Goal: Task Accomplishment & Management: Use online tool/utility

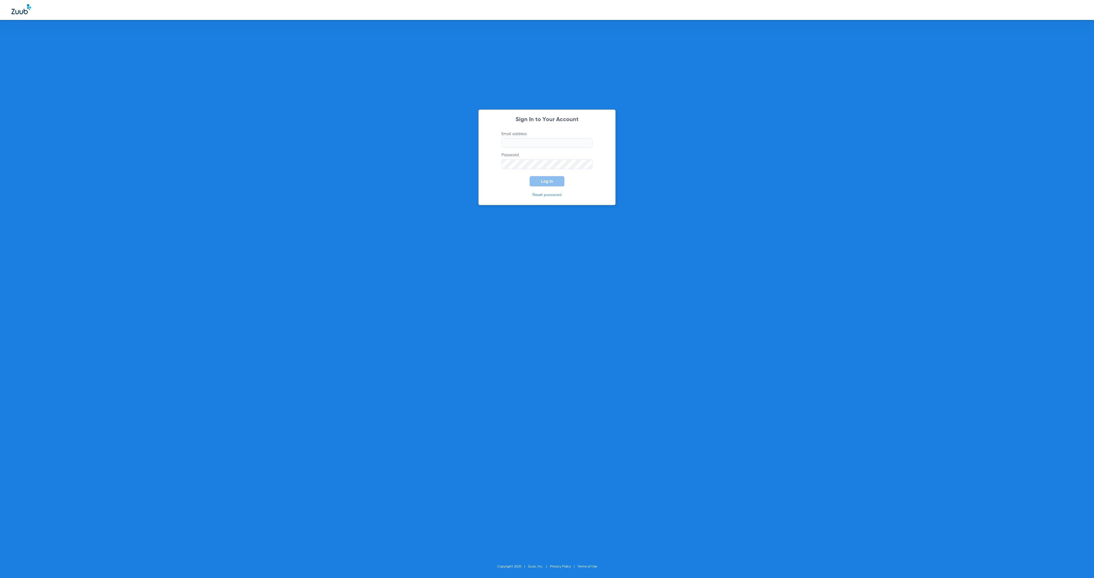
type input "[EMAIL_ADDRESS][DOMAIN_NAME]"
click at [545, 179] on span "Log In" at bounding box center [547, 181] width 12 height 5
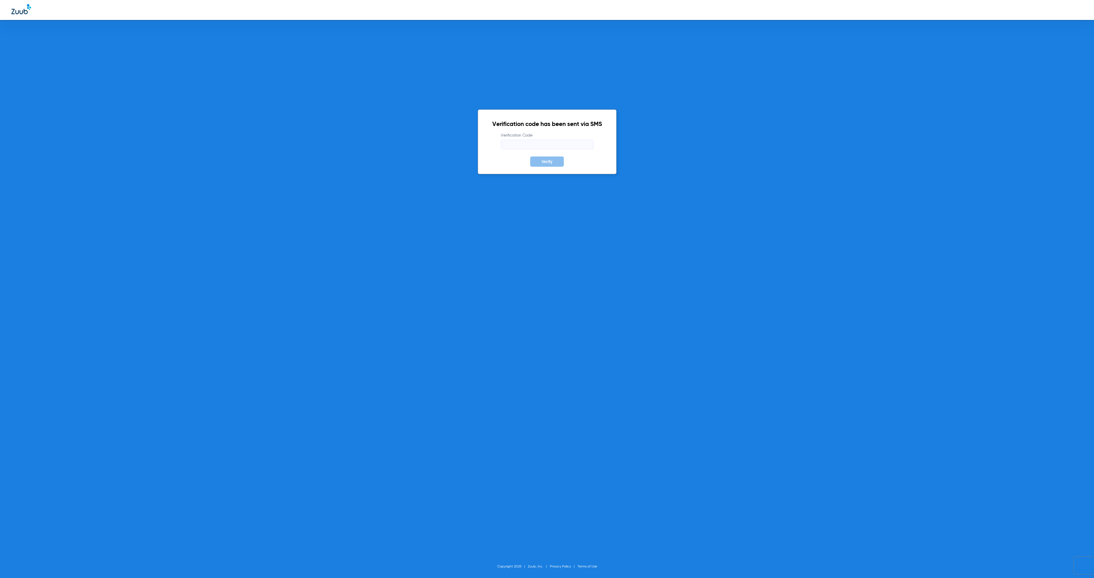
click at [516, 145] on input "Verification Code" at bounding box center [547, 145] width 93 height 10
type input "2"
type input "148168"
click at [530, 156] on button "Verify" at bounding box center [547, 161] width 34 height 10
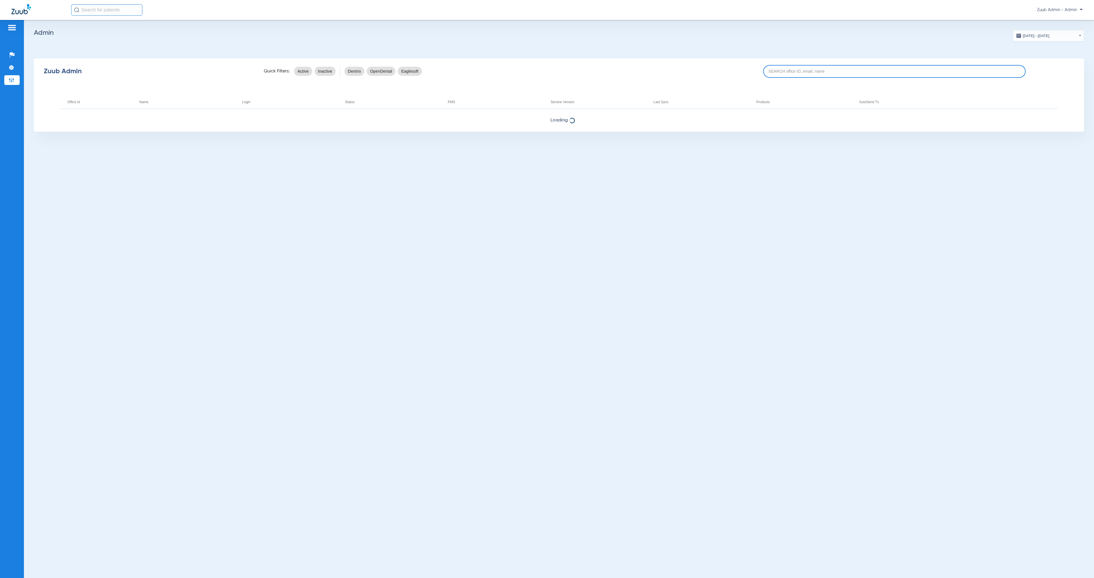
click at [813, 71] on input at bounding box center [894, 71] width 263 height 13
paste input "17005375"
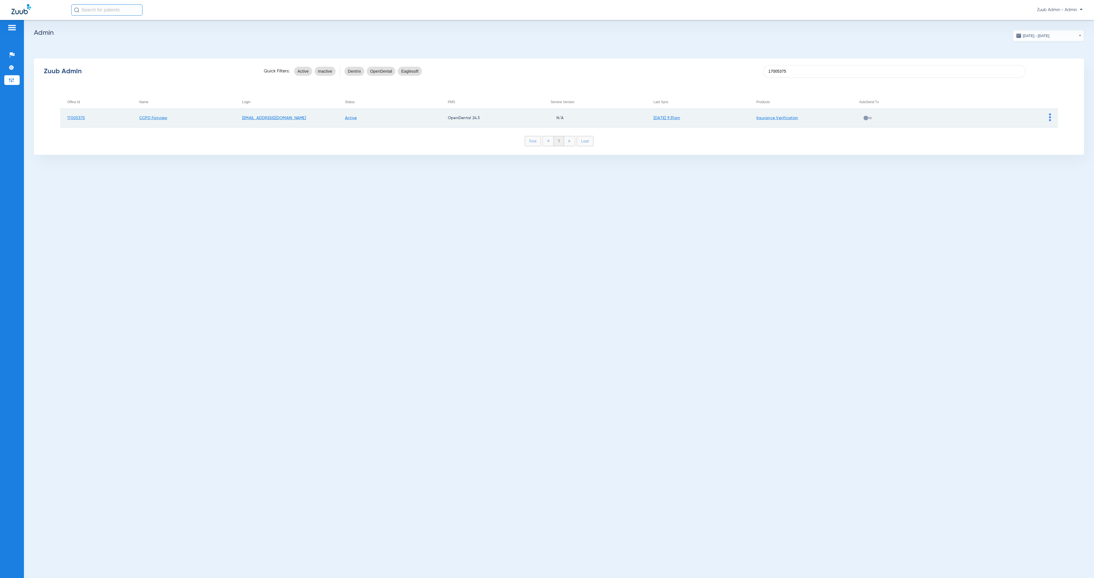
type input "17005375"
click at [1049, 120] on img at bounding box center [1050, 117] width 2 height 8
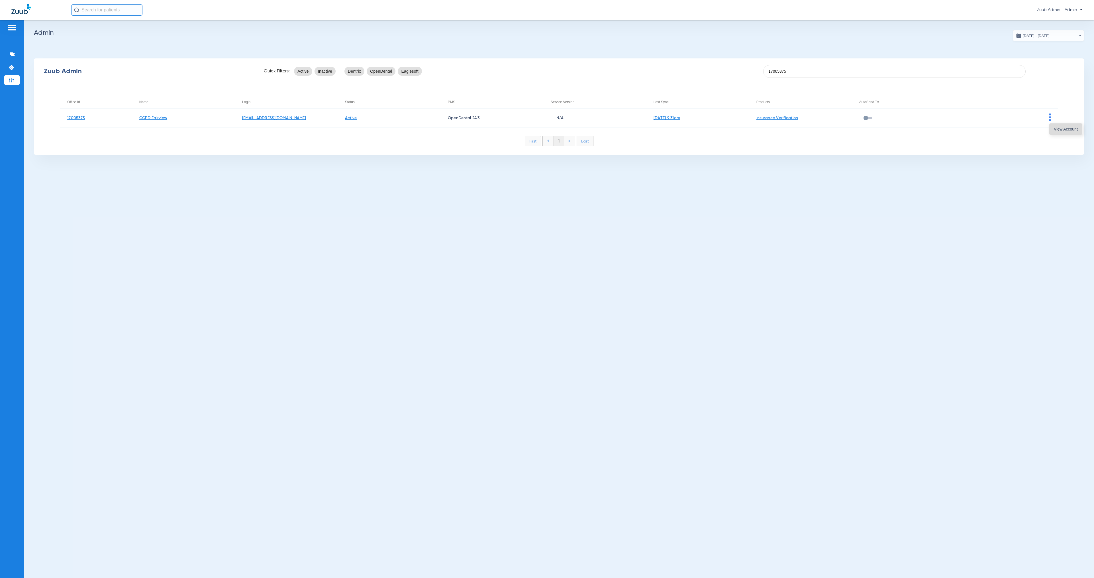
click at [1053, 128] on button "View Account" at bounding box center [1065, 128] width 33 height 11
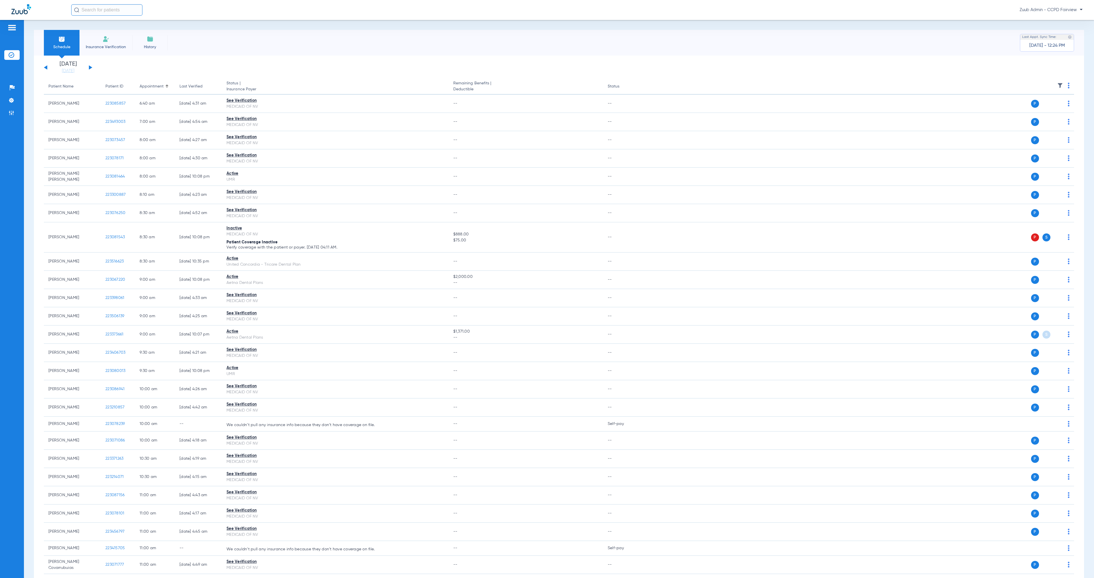
click at [91, 67] on button at bounding box center [90, 67] width 3 height 4
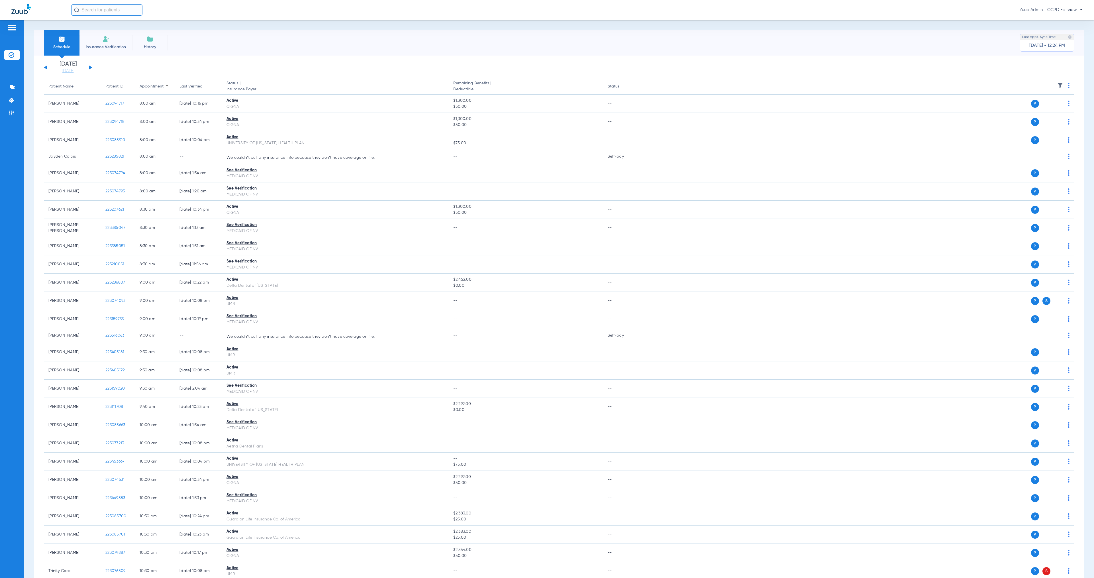
click at [1057, 85] on img at bounding box center [1060, 86] width 6 height 6
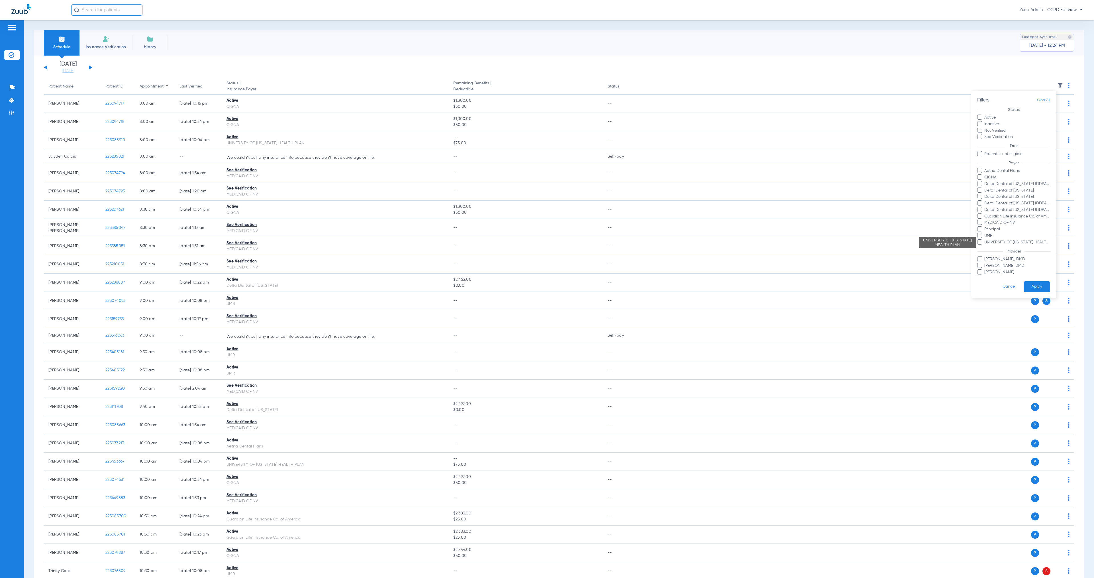
click at [1017, 240] on span "UNIVERSITY OF [US_STATE] HEALTH PLAN" at bounding box center [1017, 242] width 66 height 6
click at [985, 246] on input "UNIVERSITY OF [US_STATE] HEALTH PLAN" at bounding box center [985, 246] width 0 height 0
click at [1042, 289] on button "Apply" at bounding box center [1036, 286] width 26 height 11
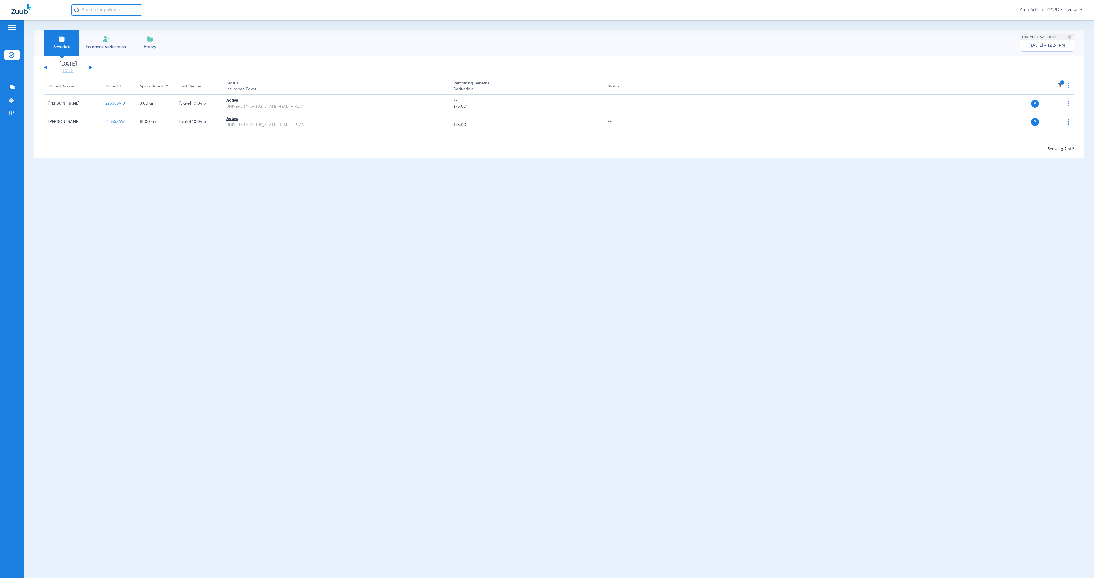
click at [101, 7] on input "text" at bounding box center [106, 9] width 71 height 11
type input "[PERSON_NAME]"
click at [141, 40] on td "[DATE]" at bounding box center [147, 38] width 13 height 8
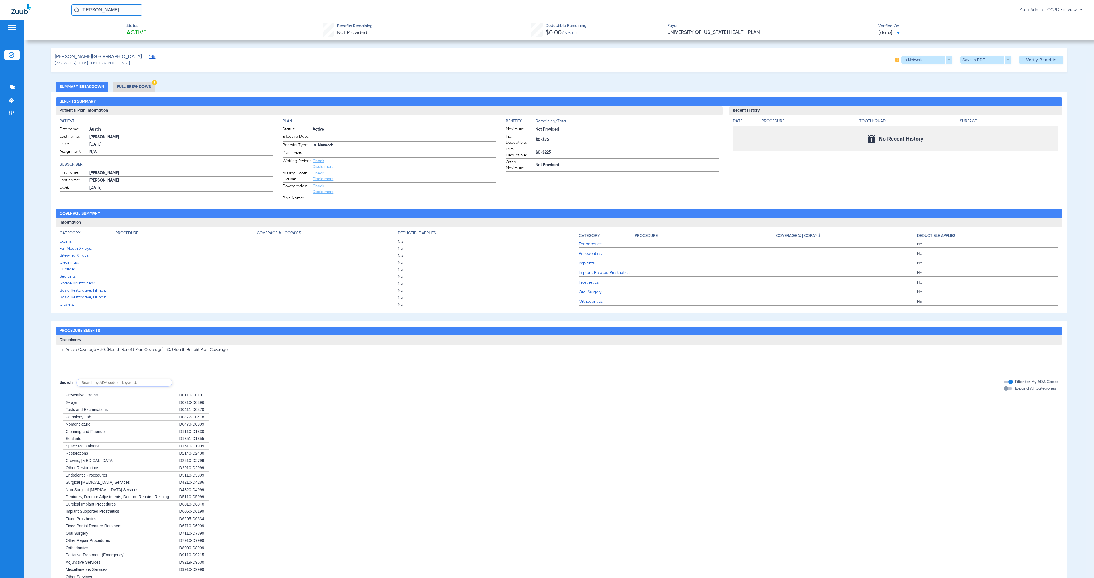
click at [13, 55] on img at bounding box center [12, 55] width 6 height 6
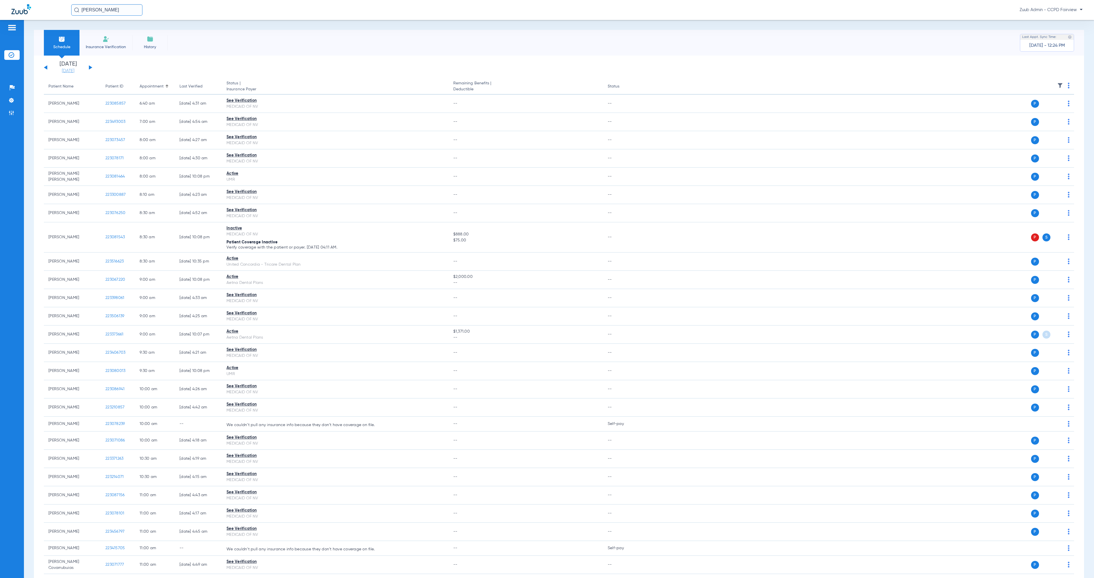
click at [68, 69] on link "[DATE]" at bounding box center [68, 71] width 34 height 6
click at [84, 156] on td "25" at bounding box center [84, 153] width 15 height 11
click at [145, 179] on button "Apply" at bounding box center [153, 180] width 34 height 11
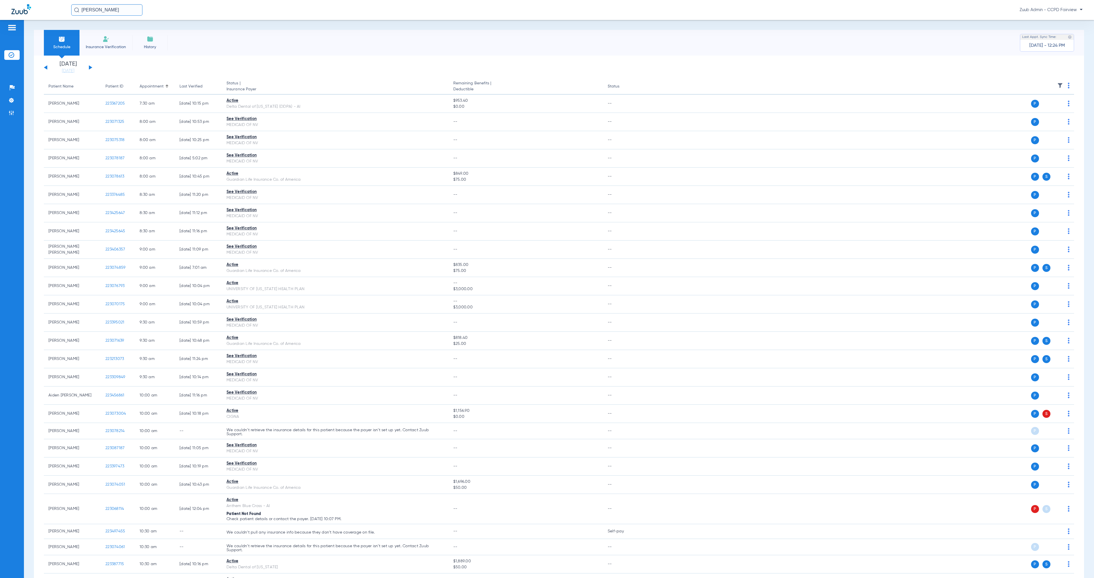
click at [1057, 85] on img at bounding box center [1060, 86] width 6 height 6
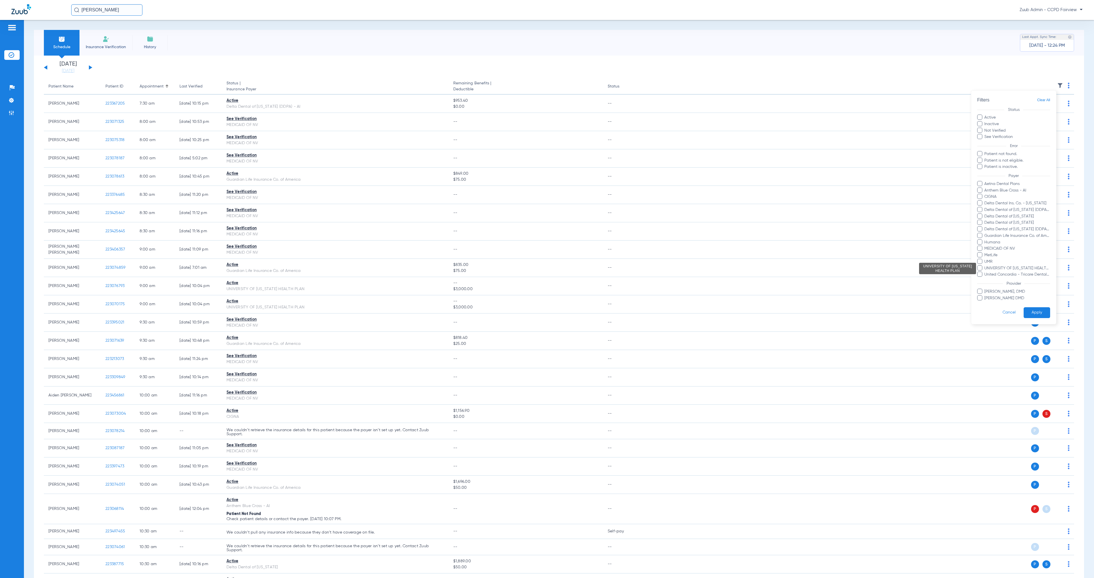
click at [1019, 266] on span "UNIVERSITY OF [US_STATE] HEALTH PLAN" at bounding box center [1017, 268] width 66 height 6
click at [985, 272] on input "UNIVERSITY OF [US_STATE] HEALTH PLAN" at bounding box center [985, 272] width 0 height 0
click at [1031, 314] on button "Apply" at bounding box center [1036, 312] width 26 height 11
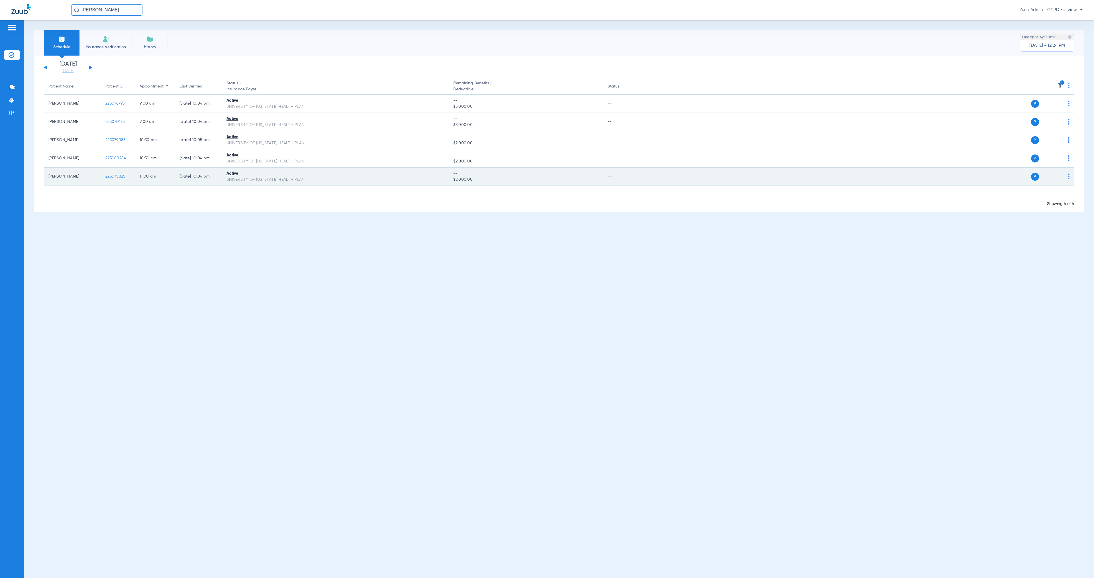
click at [1069, 177] on img at bounding box center [1068, 176] width 2 height 6
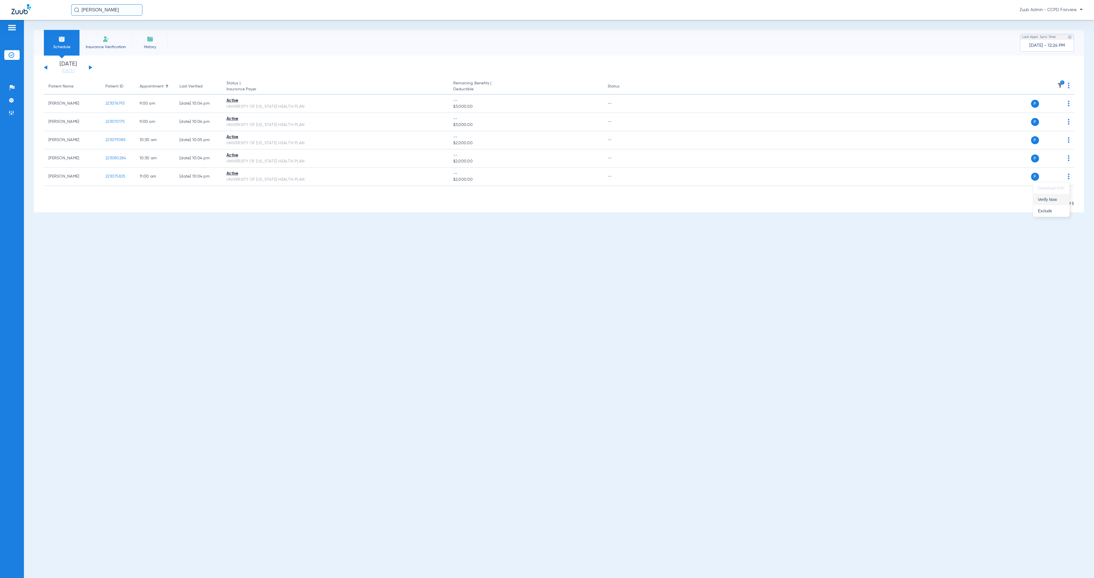
click at [1060, 198] on span "Verify Now" at bounding box center [1051, 199] width 27 height 4
click at [10, 101] on img at bounding box center [12, 100] width 6 height 6
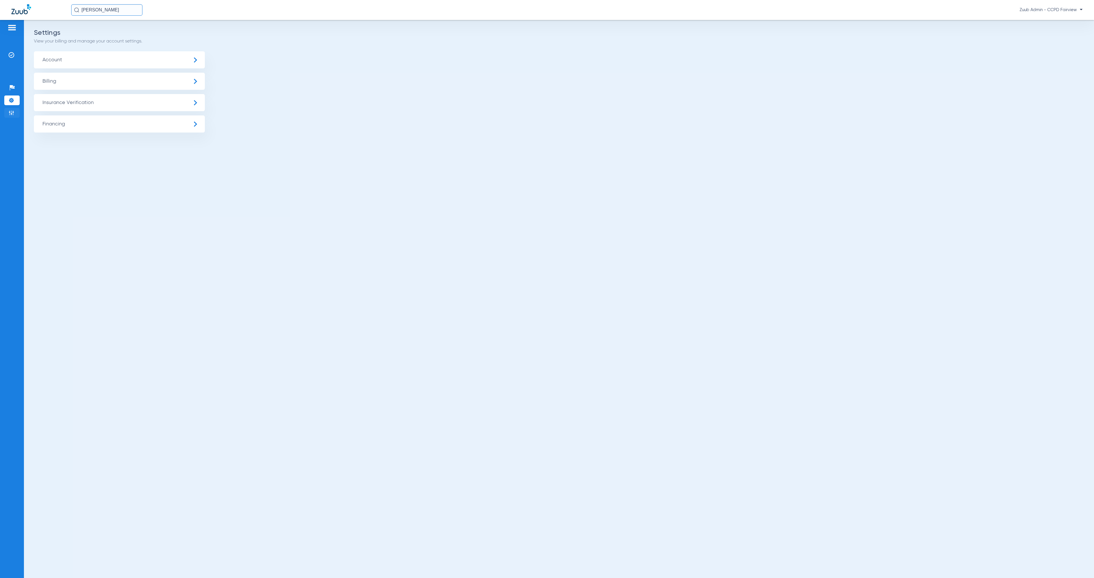
click at [12, 112] on img at bounding box center [12, 113] width 6 height 6
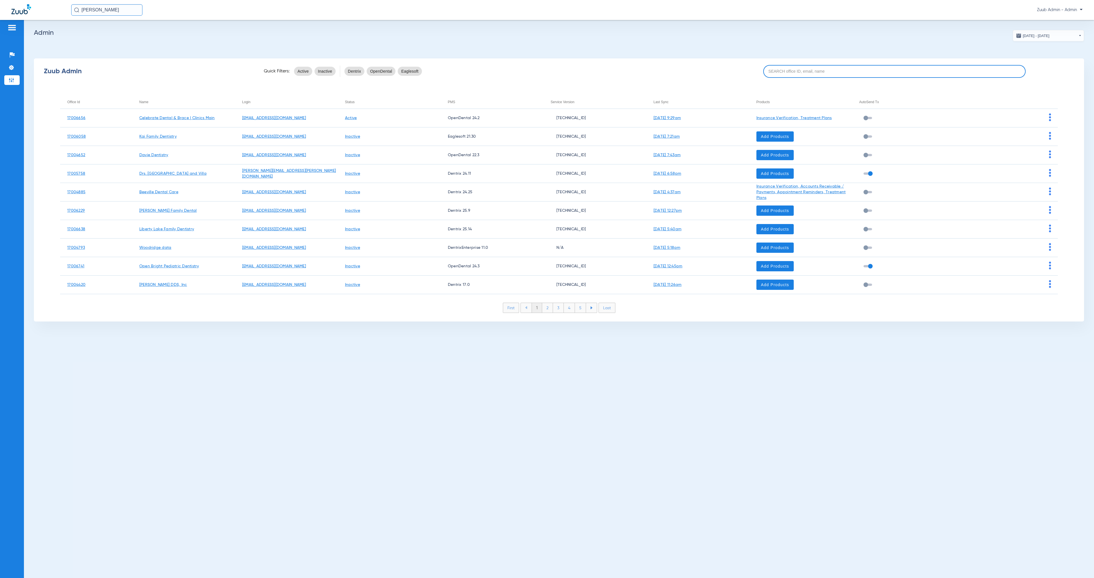
click at [793, 73] on input at bounding box center [894, 71] width 263 height 13
paste input "17006956"
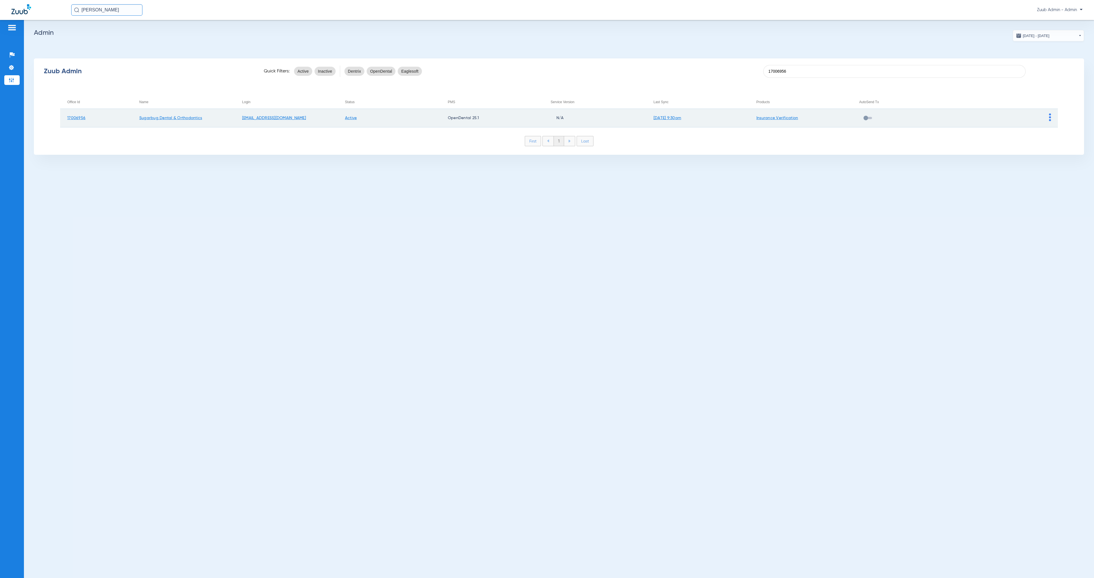
type input "17006956"
click at [1049, 119] on img at bounding box center [1050, 117] width 2 height 8
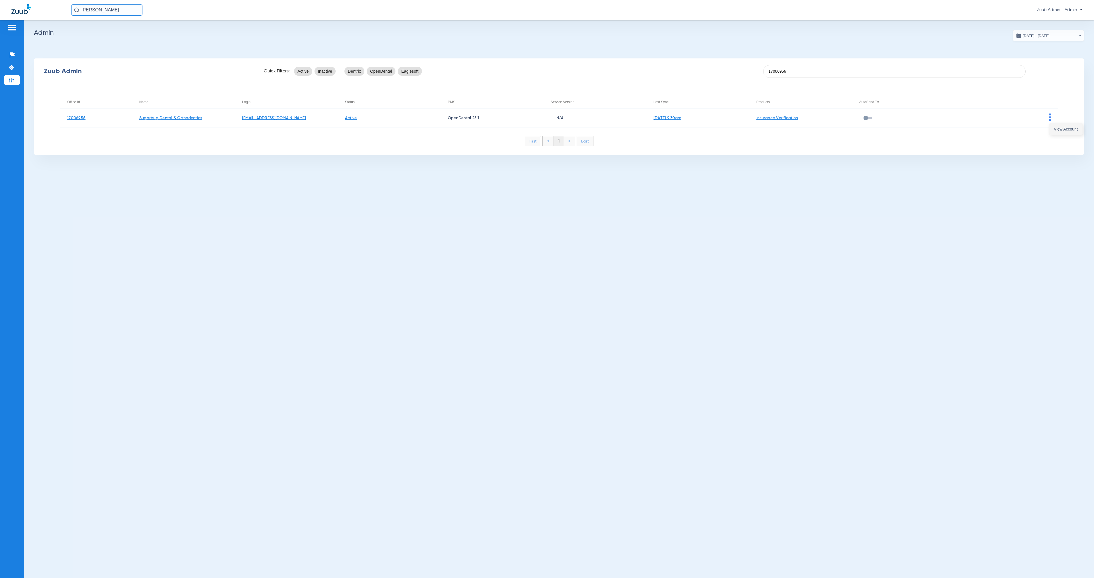
click at [1054, 128] on span "View Account" at bounding box center [1065, 129] width 24 height 4
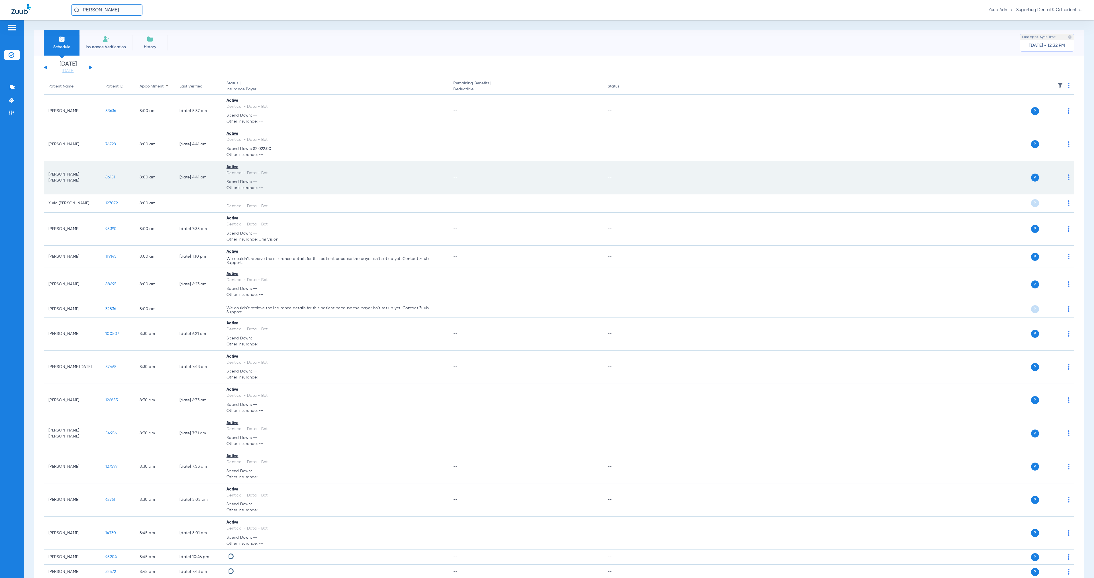
click at [111, 177] on span "86151" at bounding box center [110, 177] width 10 height 4
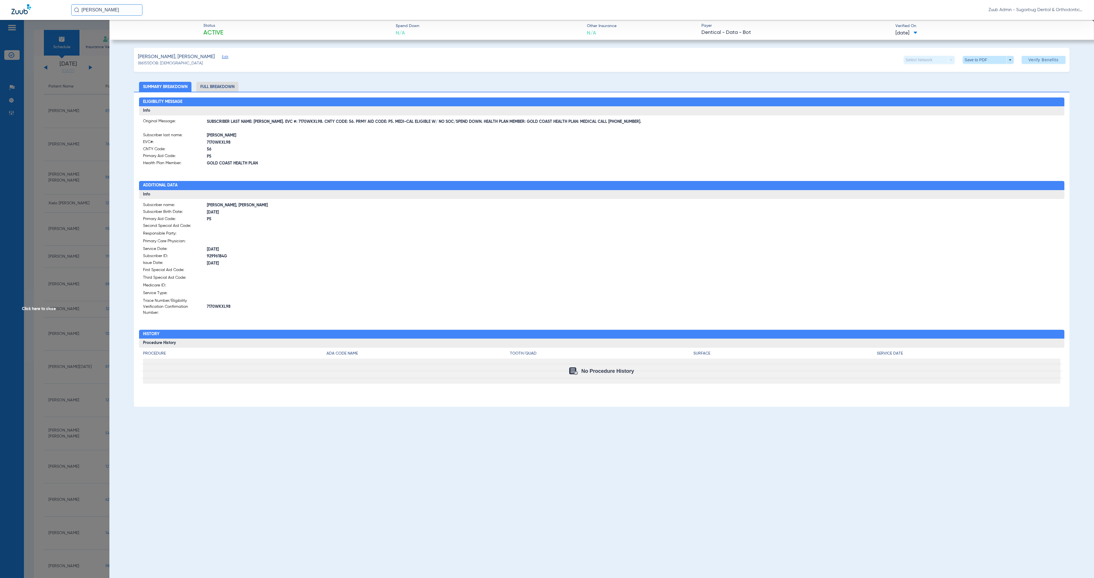
click at [34, 310] on span "Click here to close" at bounding box center [54, 309] width 109 height 578
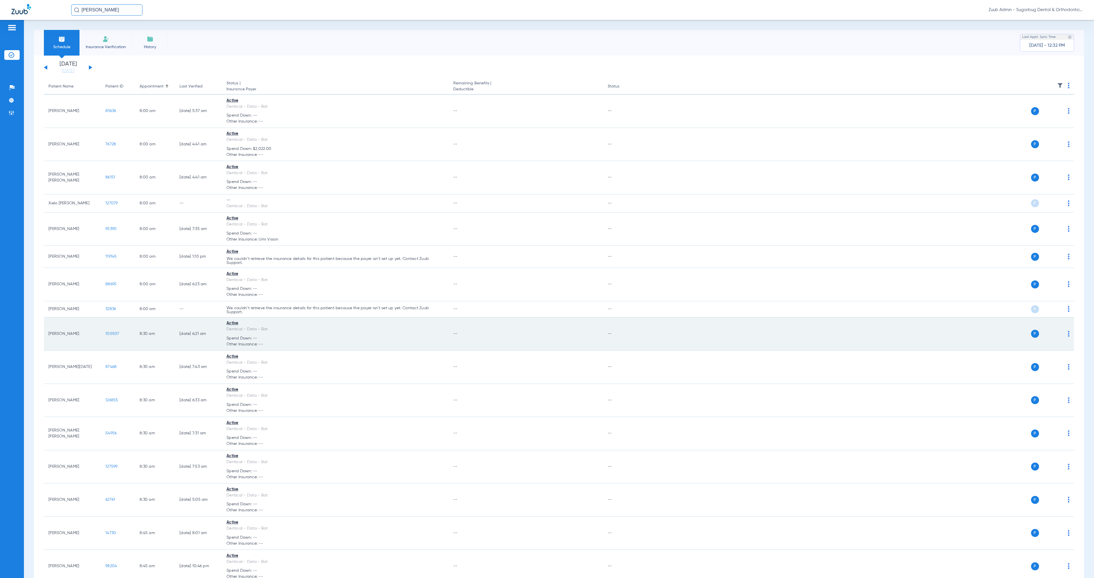
click at [110, 333] on span "100507" at bounding box center [112, 334] width 14 height 4
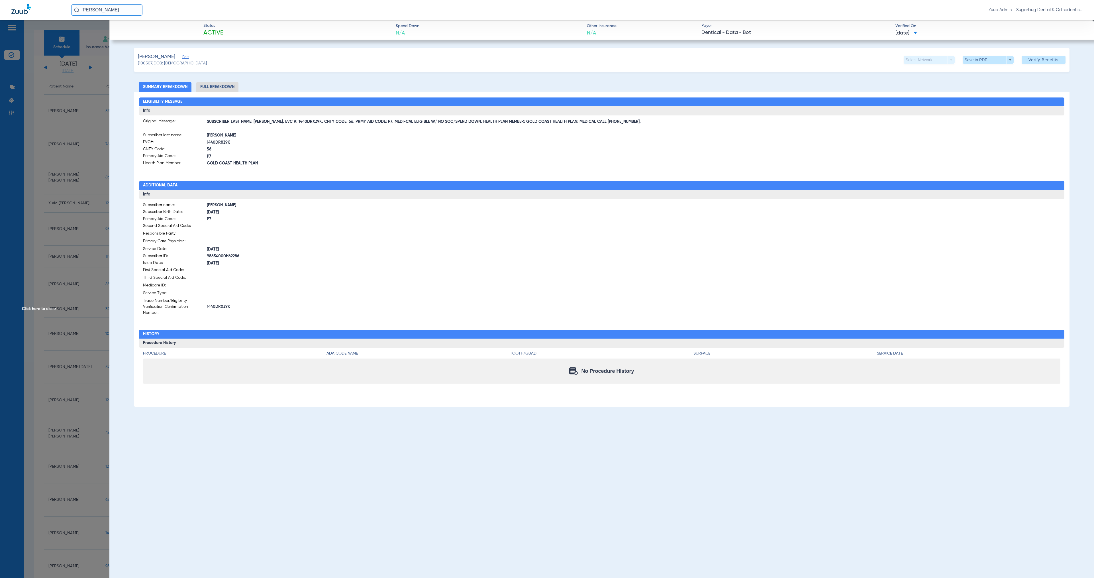
click at [41, 310] on span "Click here to close" at bounding box center [54, 309] width 109 height 578
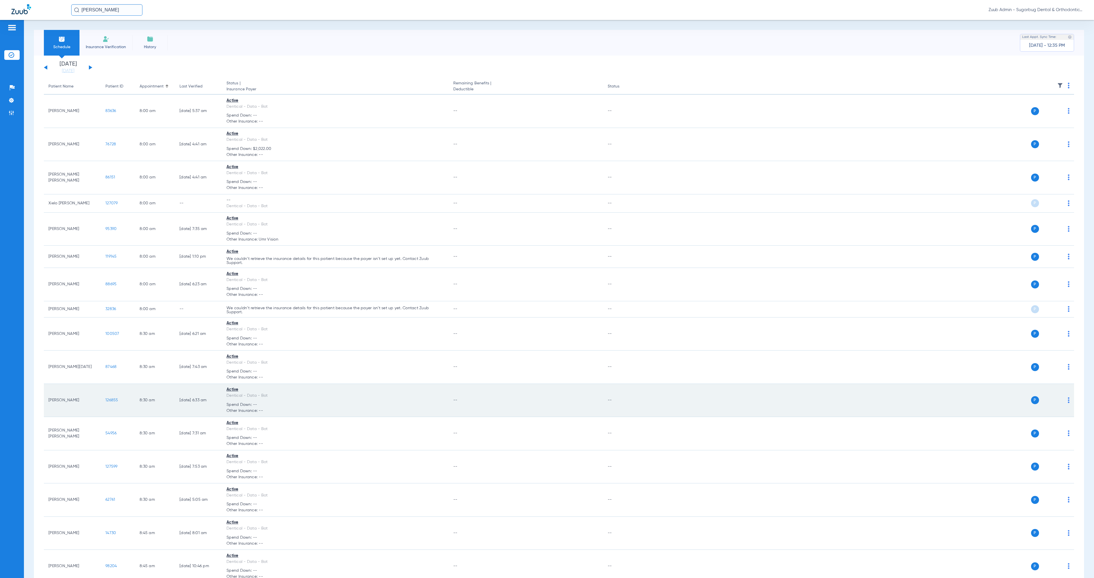
click at [113, 400] on span "126855" at bounding box center [111, 400] width 13 height 4
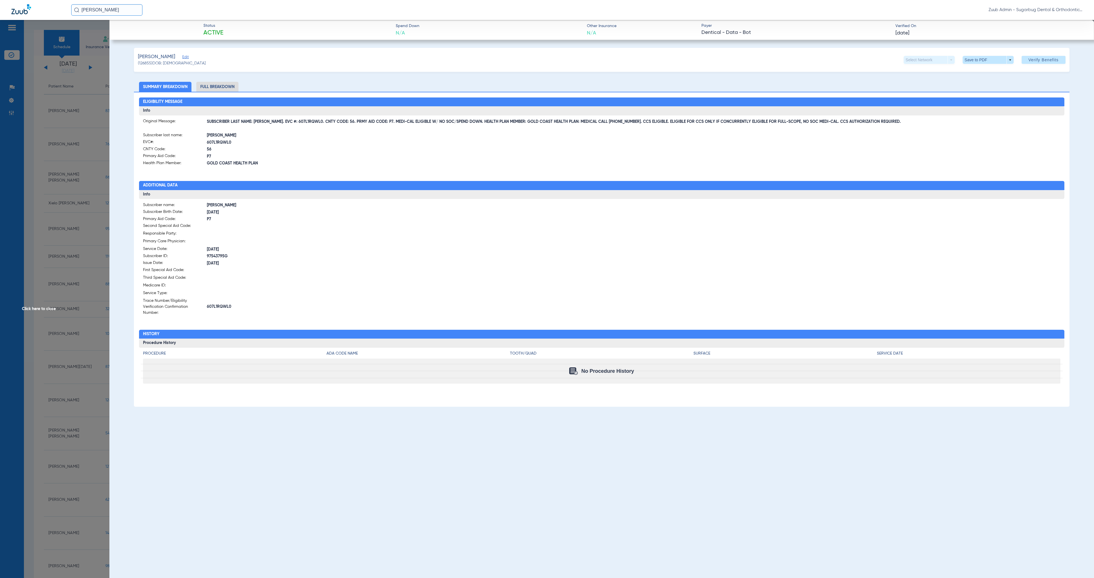
click at [52, 310] on span "Click here to close" at bounding box center [54, 309] width 109 height 578
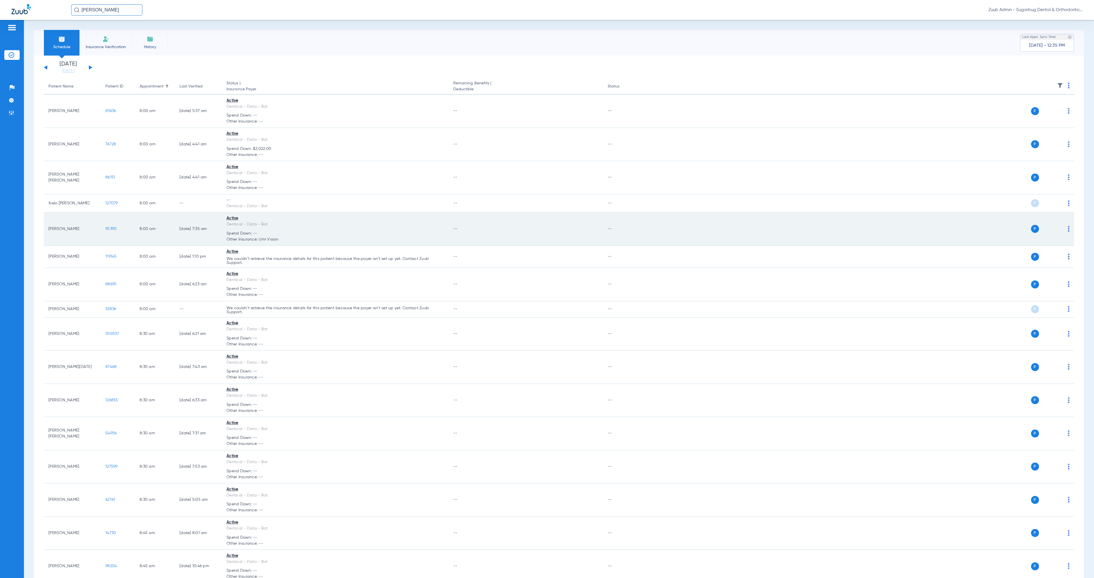
click at [110, 227] on span "95390" at bounding box center [110, 229] width 11 height 4
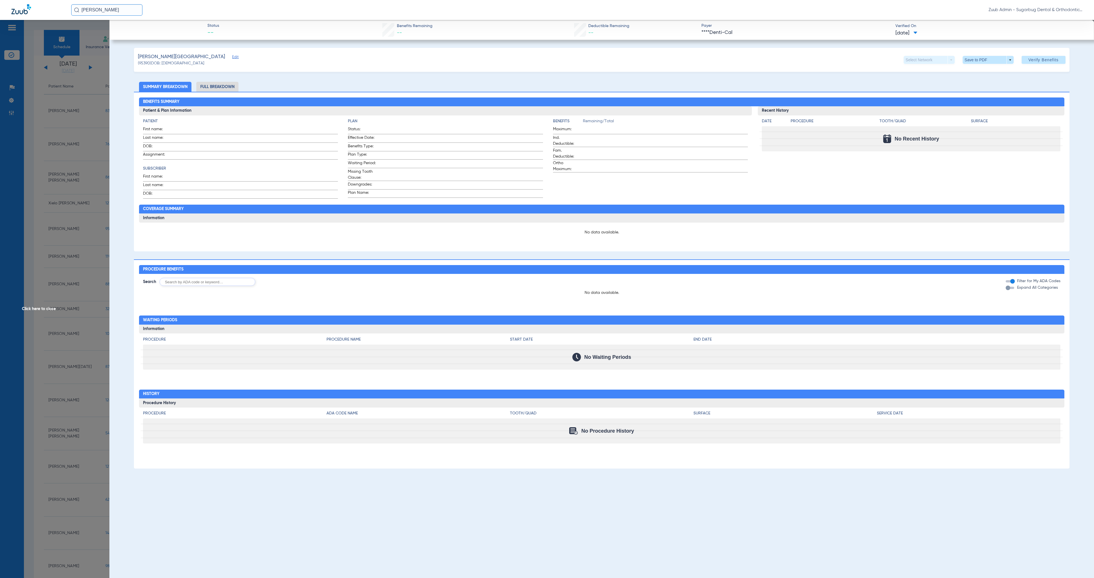
click at [917, 34] on span "[DATE]" at bounding box center [906, 33] width 22 height 7
click at [916, 66] on label "[DATE] 5:57PM" at bounding box center [917, 67] width 44 height 11
click at [917, 34] on span at bounding box center [915, 33] width 4 height 3
click at [921, 79] on label "[DATE] 10:44PM" at bounding box center [917, 78] width 44 height 11
